Goal: Find specific page/section: Find specific page/section

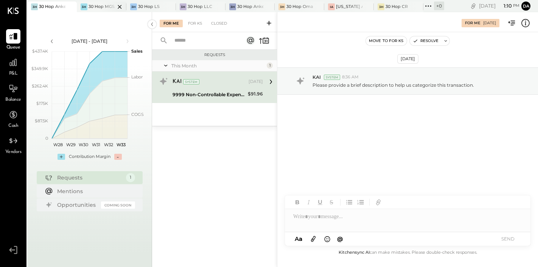
click at [89, 9] on div "30 Hop MGS, LLC" at bounding box center [102, 7] width 27 height 6
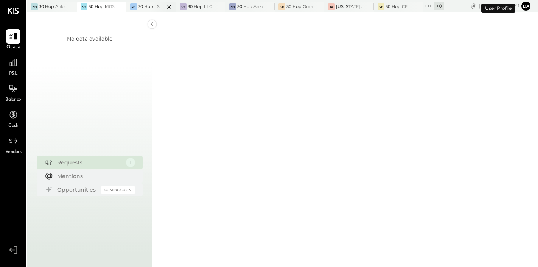
click at [145, 11] on div "3H 30 Hop LS" at bounding box center [151, 7] width 50 height 11
click at [204, 11] on div at bounding box center [212, 7] width 27 height 10
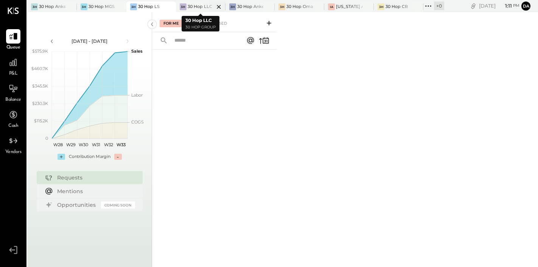
click at [197, 7] on div "30 Hop LLC" at bounding box center [200, 7] width 25 height 6
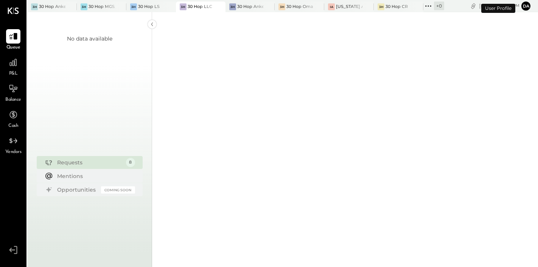
click at [17, 81] on li "Queue P&L Balance Cash Vendors" at bounding box center [13, 92] width 26 height 126
click at [12, 62] on icon at bounding box center [13, 63] width 10 height 10
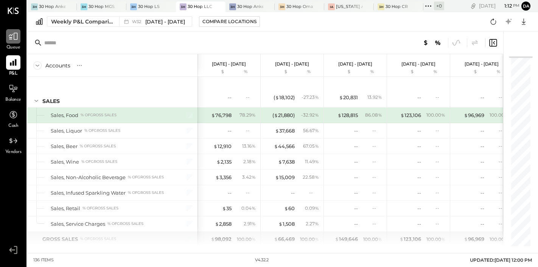
click at [13, 41] on icon at bounding box center [13, 36] width 10 height 10
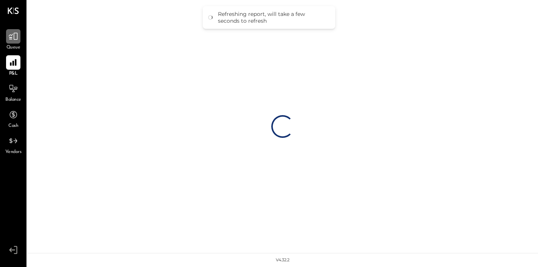
click at [11, 36] on icon at bounding box center [13, 36] width 10 height 10
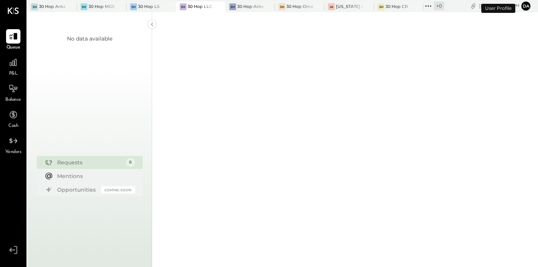
click at [223, 70] on div at bounding box center [345, 12] width 386 height 510
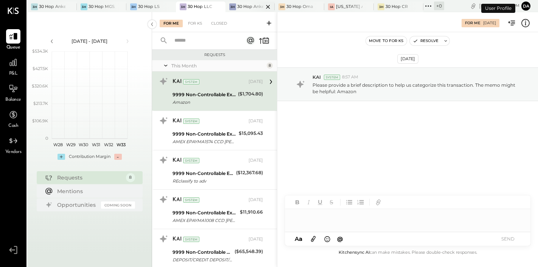
click at [244, 10] on div "3H 30 Hop Ankeny" at bounding box center [251, 7] width 50 height 11
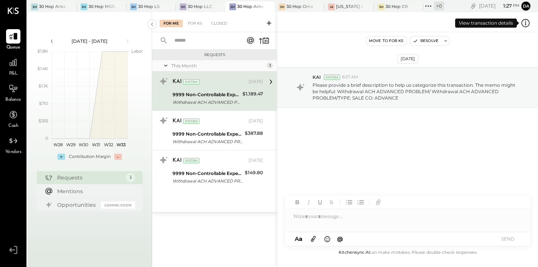
click at [529, 22] on icon at bounding box center [526, 23] width 10 height 10
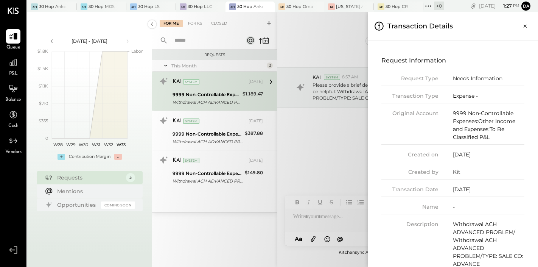
scroll to position [32, 0]
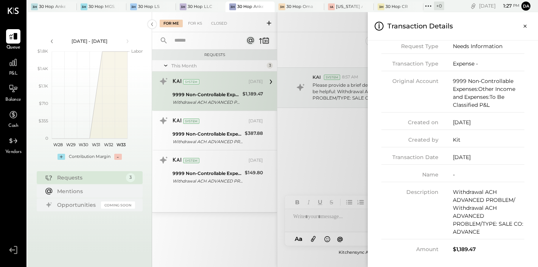
click at [330, 186] on div "For Me For KS Closed Requests This Month 3 KAI System [DATE] 9999 Non-Controlla…" at bounding box center [345, 139] width 386 height 255
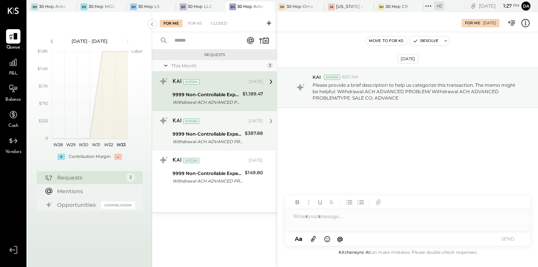
click at [218, 136] on div "9999 Non-Controllable Expenses:Other Income and Expenses:To Be Classified P&L" at bounding box center [208, 134] width 70 height 8
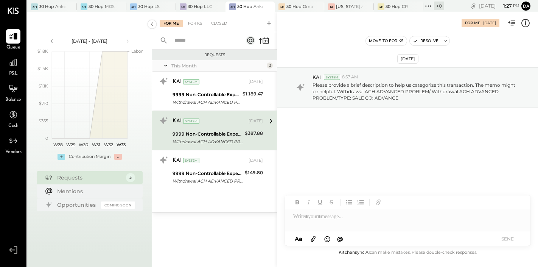
click at [529, 22] on icon at bounding box center [526, 23] width 10 height 10
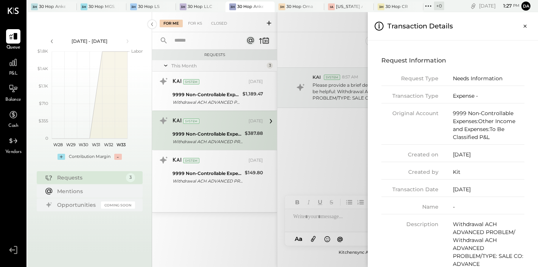
scroll to position [32, 0]
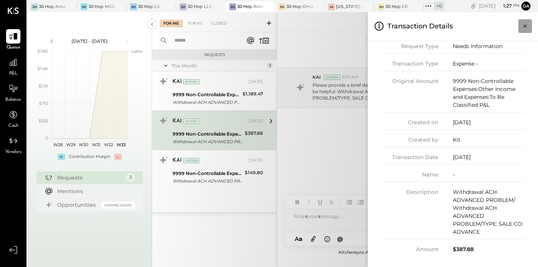
click at [524, 27] on icon "Close panel" at bounding box center [526, 26] width 8 height 8
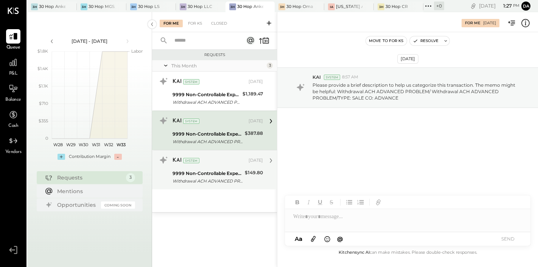
click at [227, 159] on div "KAI System" at bounding box center [210, 161] width 75 height 8
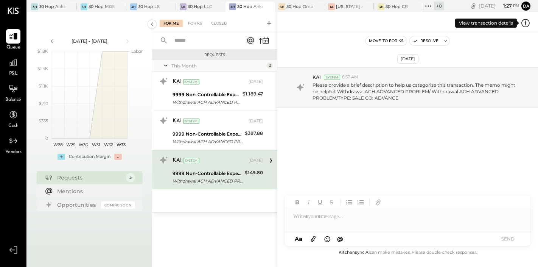
click at [523, 22] on icon at bounding box center [526, 23] width 10 height 10
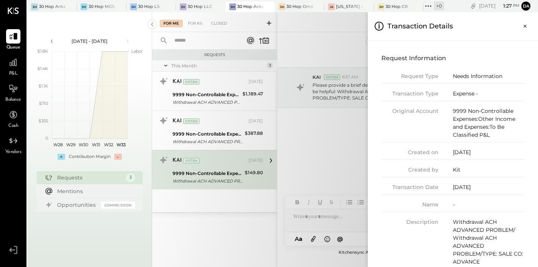
scroll to position [32, 0]
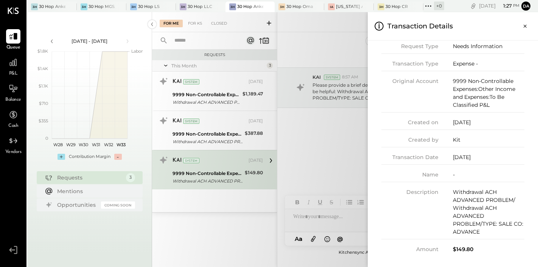
click at [320, 138] on div "For Me For KS Closed Requests This Month 3 KAI System [DATE] 9999 Non-Controlla…" at bounding box center [345, 139] width 386 height 255
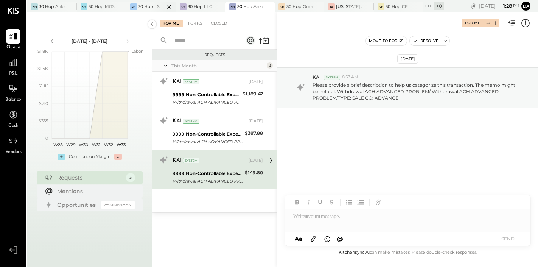
click at [145, 7] on div "30 Hop LS" at bounding box center [149, 7] width 22 height 6
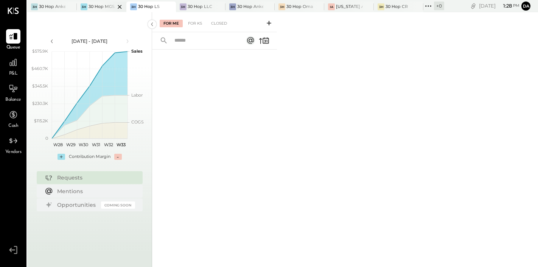
click at [106, 6] on div at bounding box center [113, 7] width 27 height 10
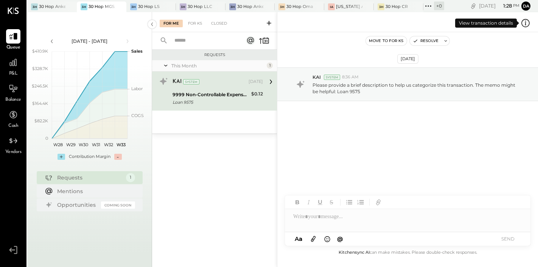
click at [527, 24] on icon at bounding box center [526, 23] width 10 height 10
click at [354, 125] on div "For Me For KS Closed Requests This Month 1 KAI System [DATE] 9999 Non-Controlla…" at bounding box center [345, 139] width 386 height 255
click at [236, 6] on div "3H 30 Hop Ankeny" at bounding box center [245, 6] width 38 height 7
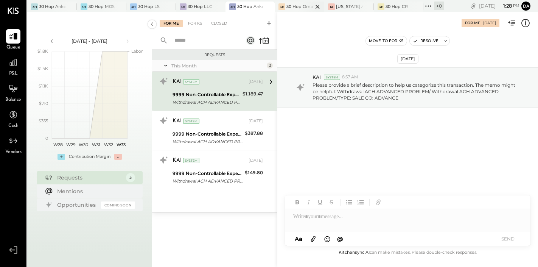
click at [300, 2] on div at bounding box center [311, 7] width 27 height 10
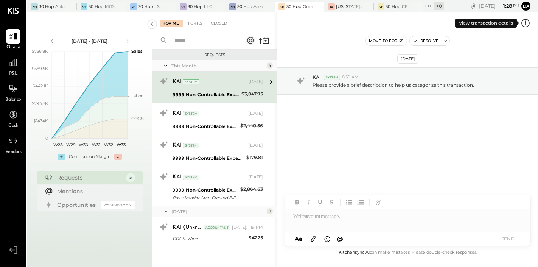
click at [528, 22] on icon at bounding box center [526, 23] width 10 height 10
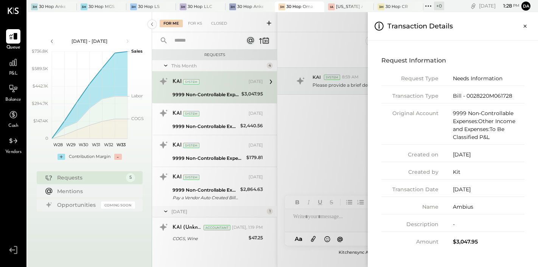
click at [339, 163] on div "For Me For KS Closed Requests This Month 4 KAI System [DATE] 9999 Non-Controlla…" at bounding box center [345, 139] width 386 height 255
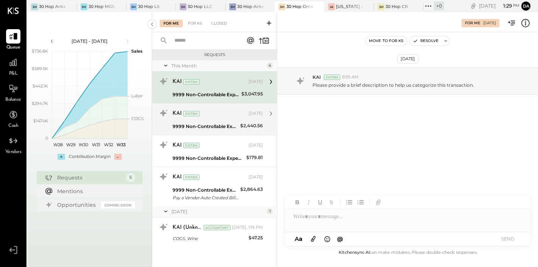
click at [199, 115] on div "KAI System" at bounding box center [210, 114] width 75 height 8
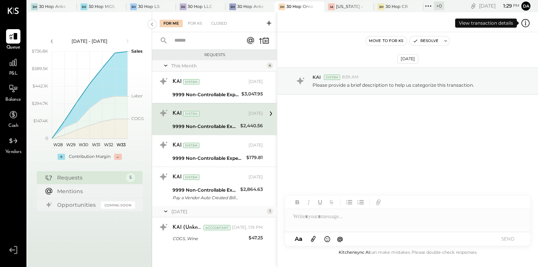
click at [527, 19] on icon at bounding box center [526, 23] width 10 height 10
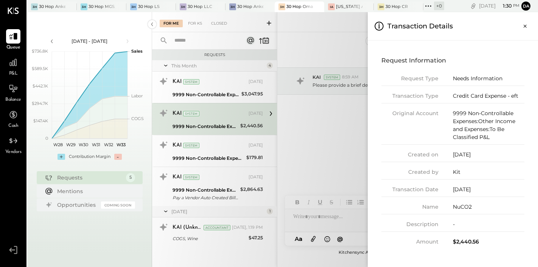
click at [209, 154] on div "For Me For KS Closed Requests This Month 4 KAI System [DATE] 9999 Non-Controlla…" at bounding box center [345, 139] width 386 height 255
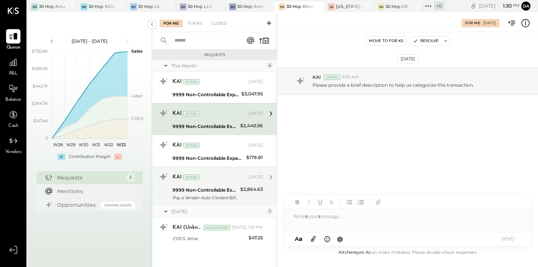
click at [212, 192] on div "9999 Non-Controllable Expenses:Other Income and Expenses:To Be Classified P&L" at bounding box center [205, 190] width 65 height 8
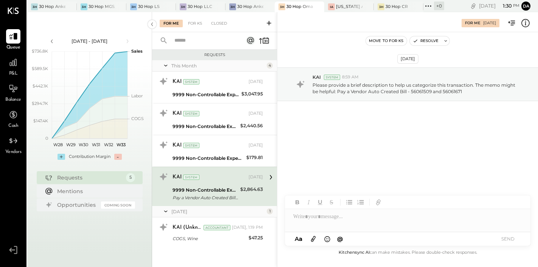
click at [527, 21] on icon at bounding box center [526, 23] width 10 height 10
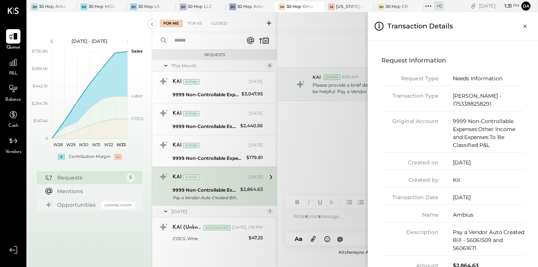
scroll to position [8, 0]
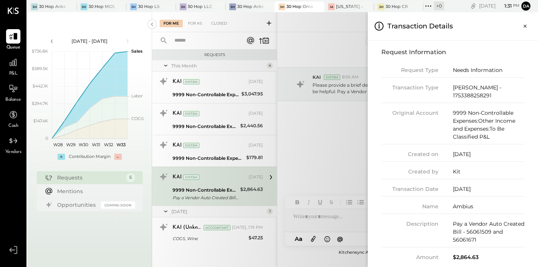
click at [315, 141] on div "For Me For KS Closed Requests This Month 4 KAI System [DATE] 9999 Non-Controlla…" at bounding box center [345, 139] width 386 height 255
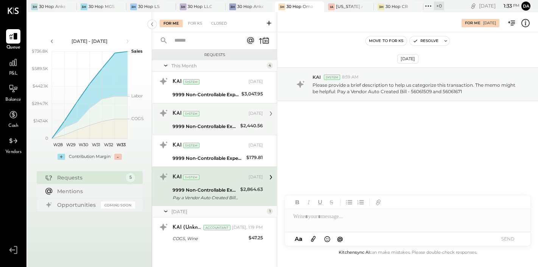
click at [232, 114] on div "KAI System" at bounding box center [210, 114] width 75 height 8
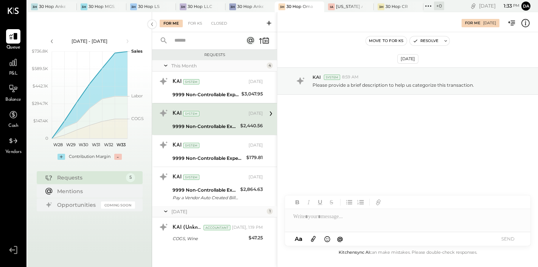
click at [526, 20] on icon at bounding box center [526, 23] width 10 height 10
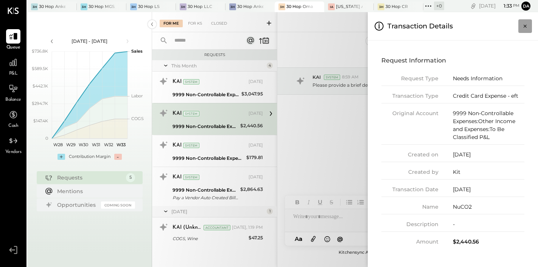
click at [524, 26] on icon "Close panel" at bounding box center [526, 26] width 8 height 8
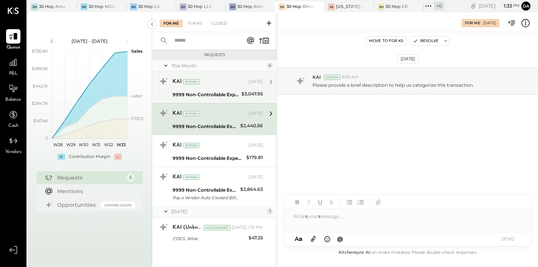
click at [225, 89] on div "KAI System [DATE] 9999 Non-Controllable Expenses:Other Income and Expenses:To B…" at bounding box center [218, 87] width 90 height 24
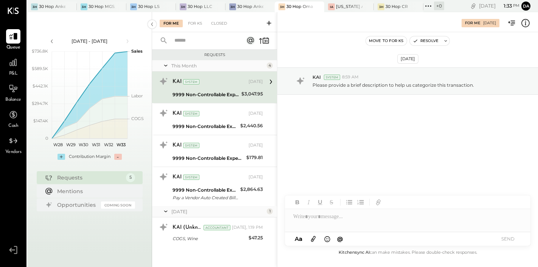
click at [526, 23] on icon at bounding box center [526, 23] width 10 height 10
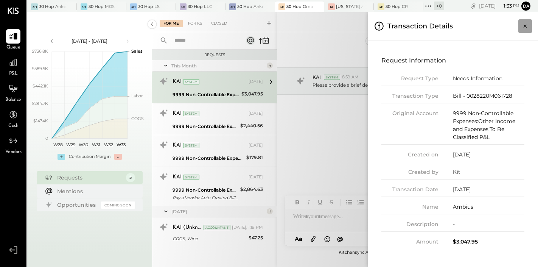
click at [526, 22] on icon "Close panel" at bounding box center [526, 26] width 8 height 8
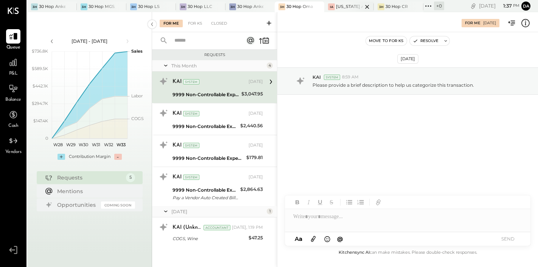
click at [350, 6] on div at bounding box center [361, 7] width 27 height 10
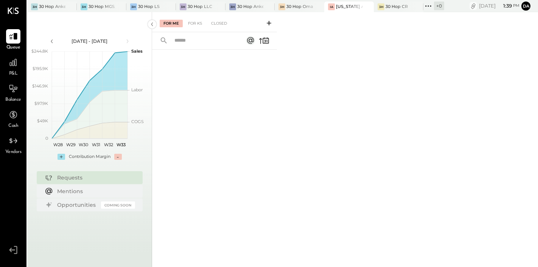
click at [470, 7] on icon "copy link" at bounding box center [474, 6] width 8 height 8
click at [428, 60] on div "For Me For KS Closed" at bounding box center [345, 139] width 386 height 255
click at [13, 92] on icon at bounding box center [13, 88] width 9 height 8
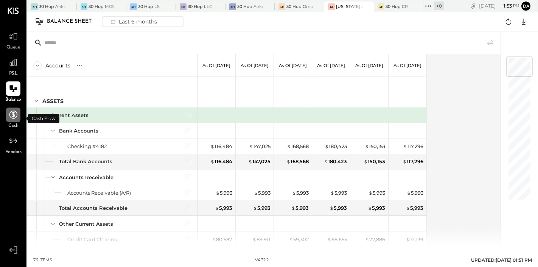
click at [13, 115] on icon at bounding box center [13, 115] width 10 height 10
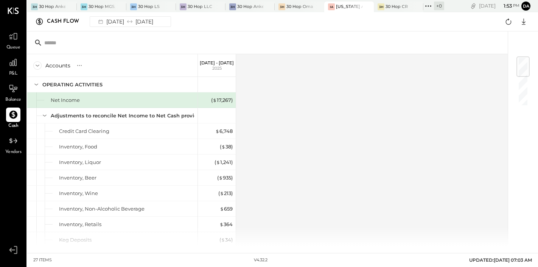
click at [15, 8] on icon at bounding box center [13, 11] width 11 height 6
